Goal: Information Seeking & Learning: Learn about a topic

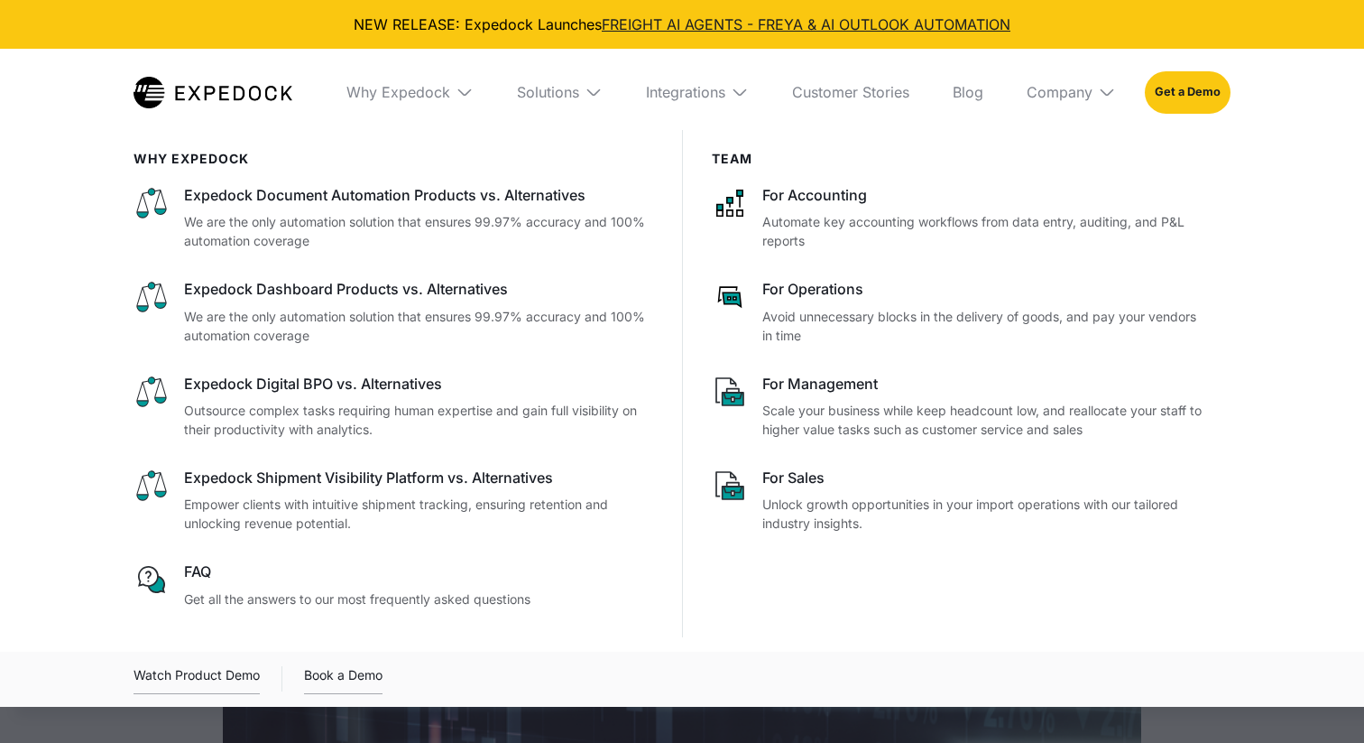
select select
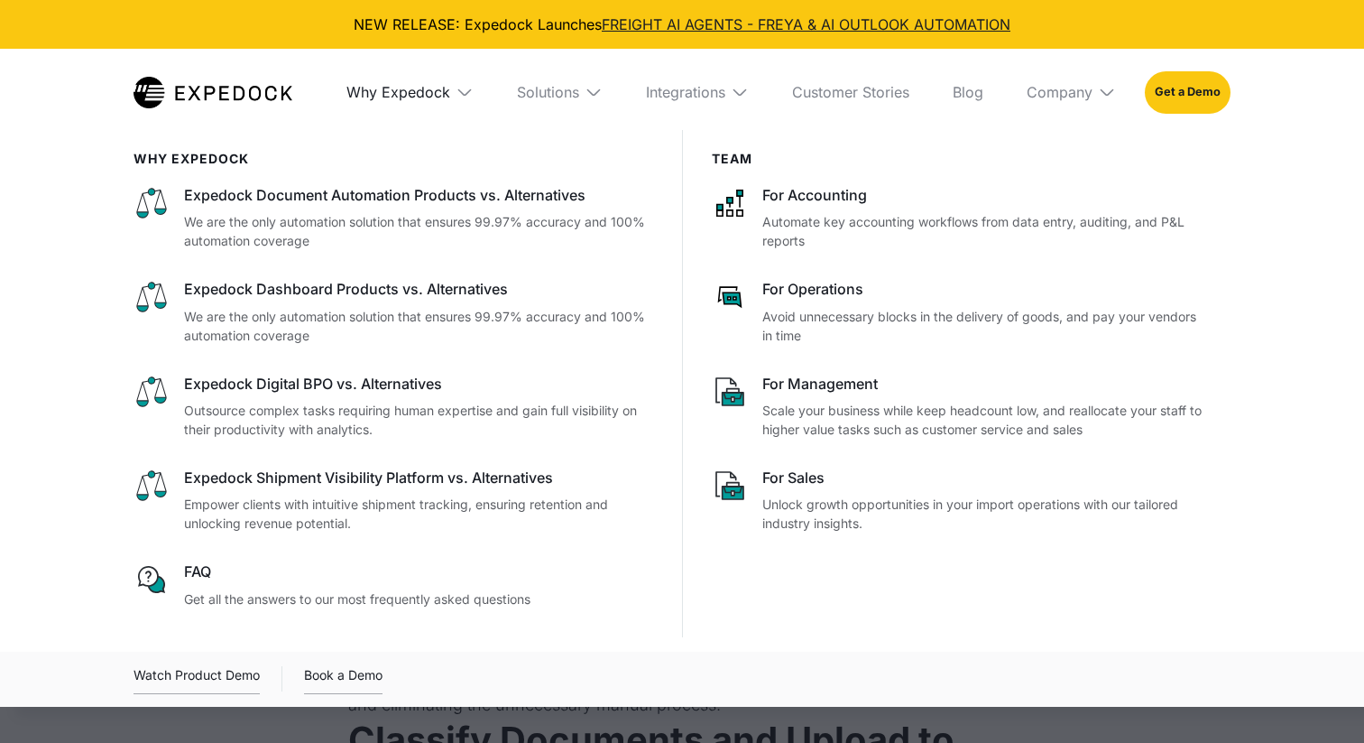
scroll to position [1055, 0]
click at [420, 91] on div "Why Expedock" at bounding box center [399, 92] width 104 height 18
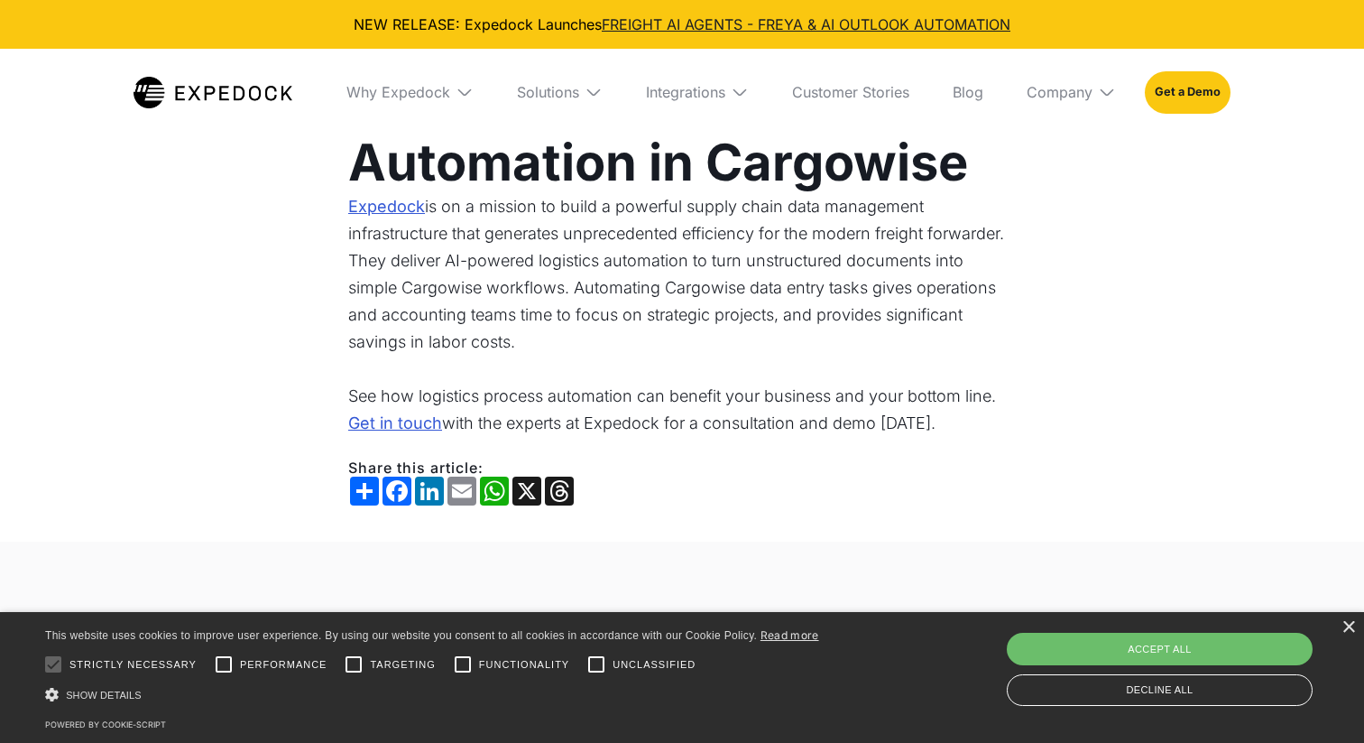
scroll to position [2812, 0]
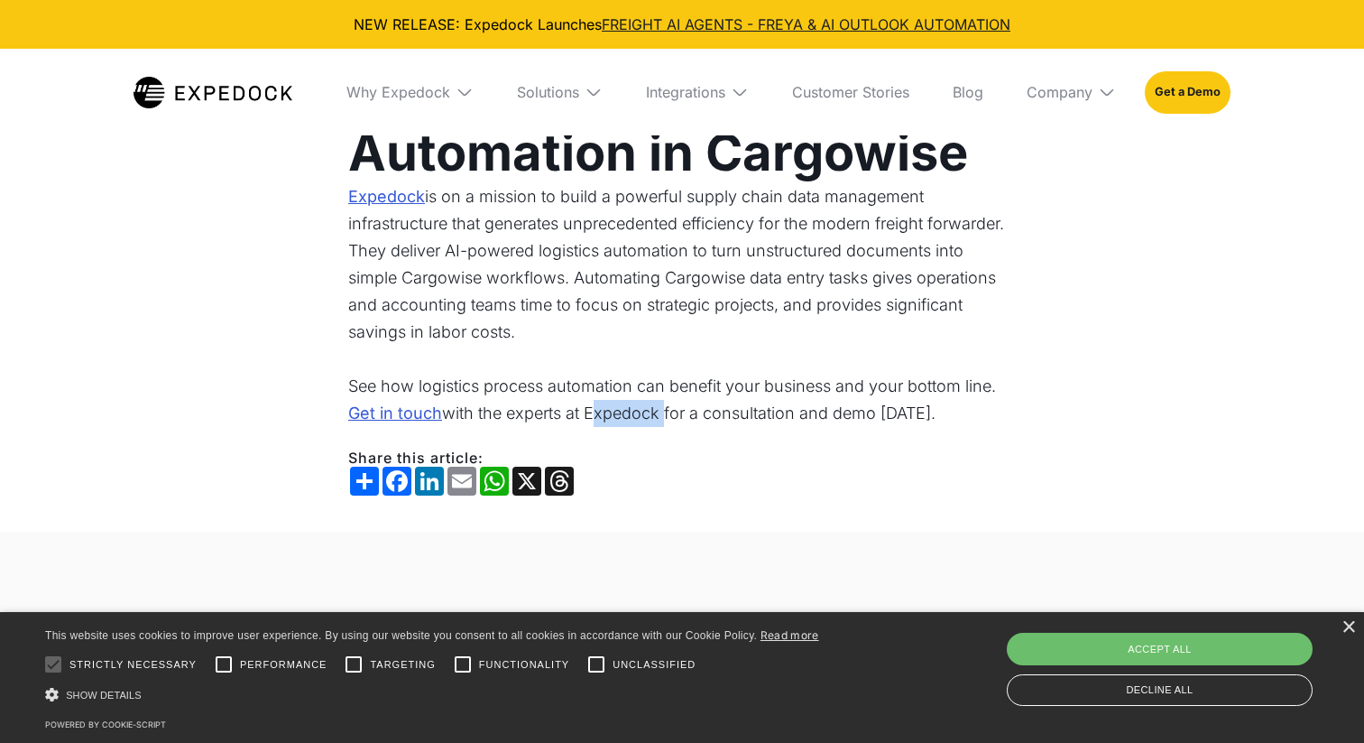
drag, startPoint x: 663, startPoint y: 411, endPoint x: 592, endPoint y: 411, distance: 71.3
click at [592, 411] on p "See how logistics process automation can benefit your business and your bottom …" at bounding box center [682, 386] width 668 height 81
copy p "Expedock"
click at [744, 388] on p "See how logistics process automation can benefit your business and your bottom …" at bounding box center [682, 386] width 668 height 81
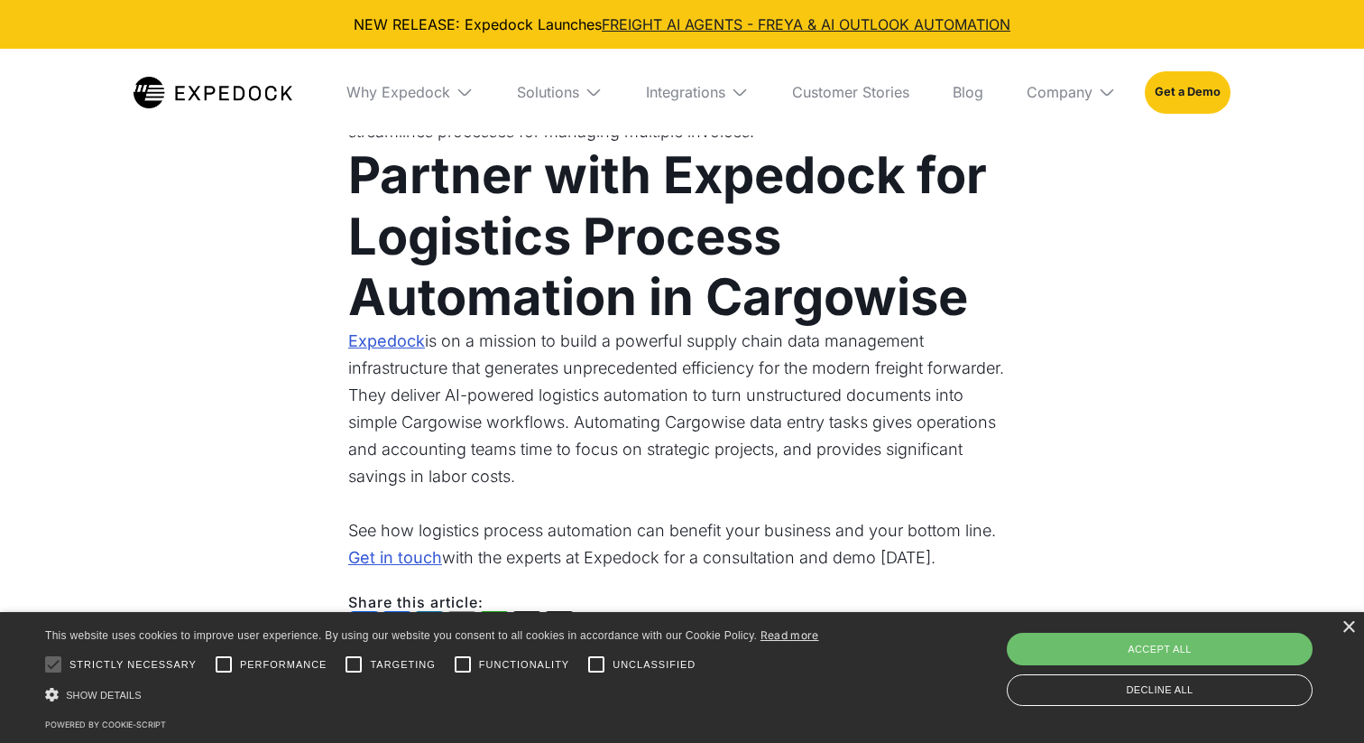
scroll to position [2668, 0]
drag, startPoint x: 978, startPoint y: 298, endPoint x: 842, endPoint y: 296, distance: 136.3
click at [842, 296] on h1 "Partner with Expedock for Logistics Process Automation in Cargowise" at bounding box center [682, 235] width 668 height 182
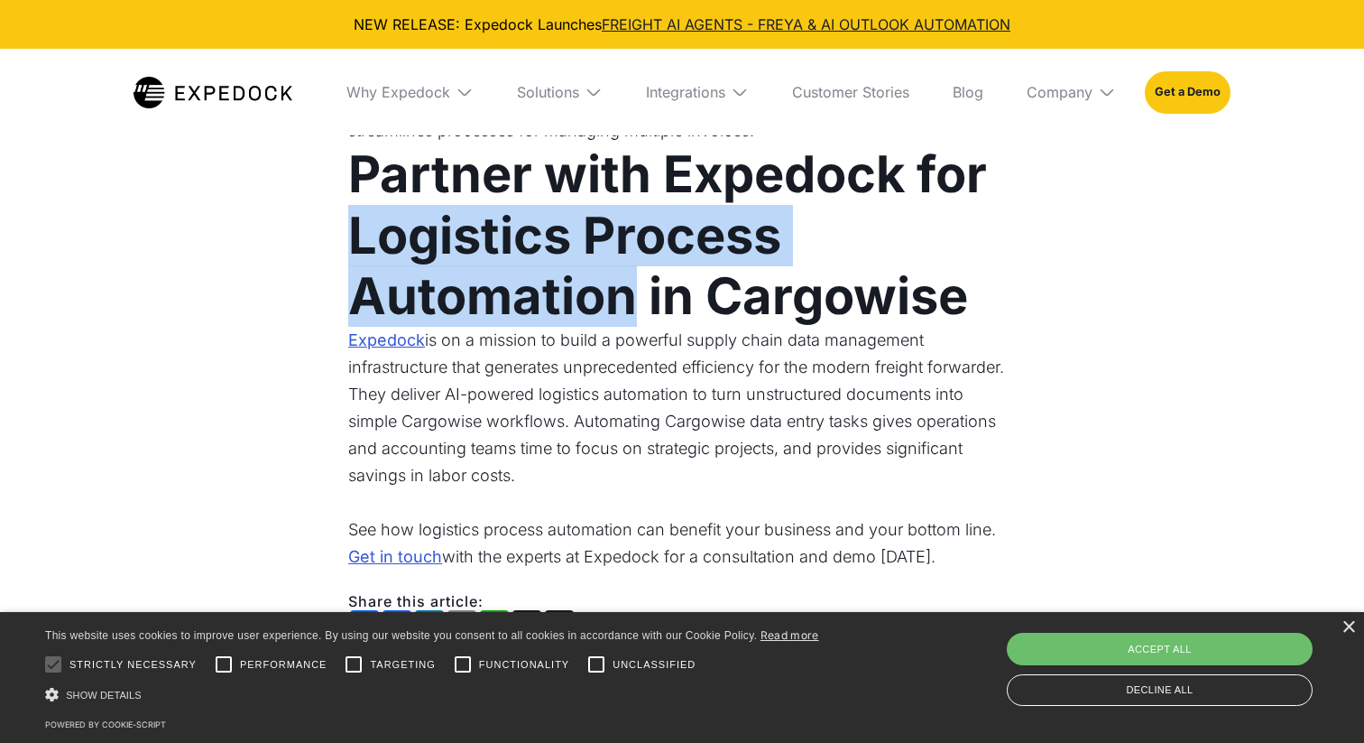
drag, startPoint x: 355, startPoint y: 229, endPoint x: 642, endPoint y: 283, distance: 292.9
click at [642, 283] on strong "Partner with Expedock for Logistics Process Automation in Cargowise" at bounding box center [667, 234] width 639 height 182
copy strong "Logistics Process Automation"
